Goal: Find specific page/section: Find specific page/section

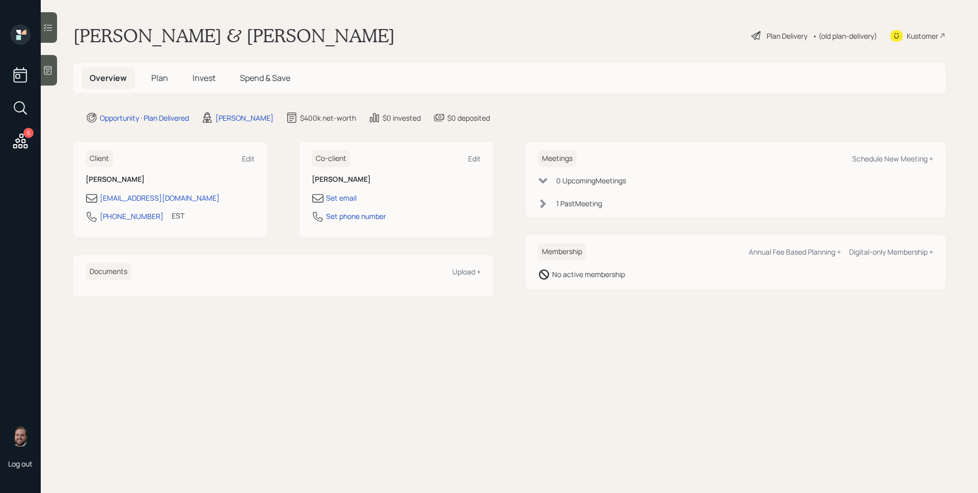
click at [154, 76] on span "Plan" at bounding box center [159, 77] width 17 height 11
